Goal: Find specific page/section: Find specific page/section

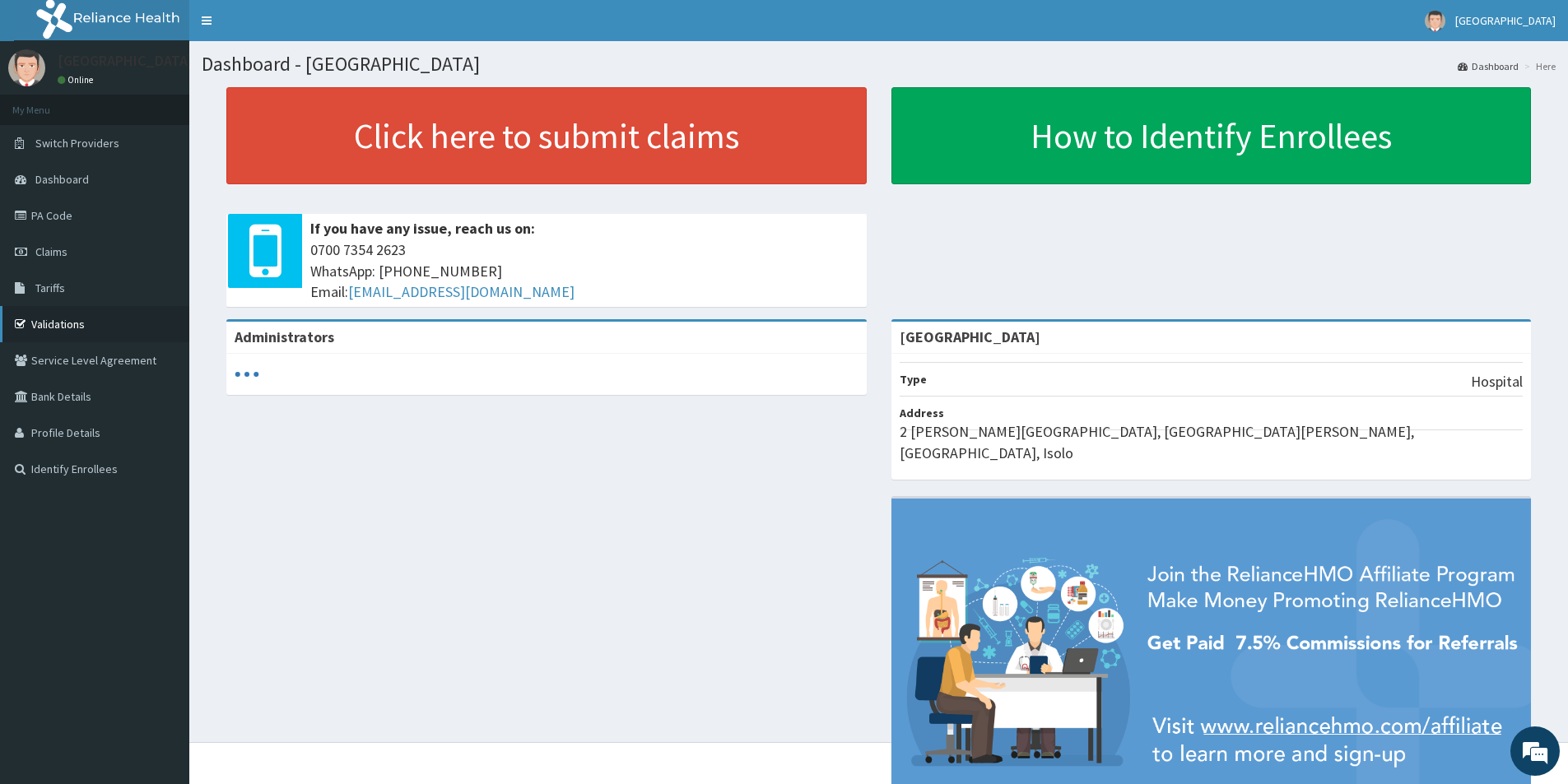
click at [59, 328] on link "Validations" at bounding box center [94, 324] width 189 height 37
click at [52, 328] on link "Validations" at bounding box center [94, 324] width 189 height 37
